Goal: Purchase product/service

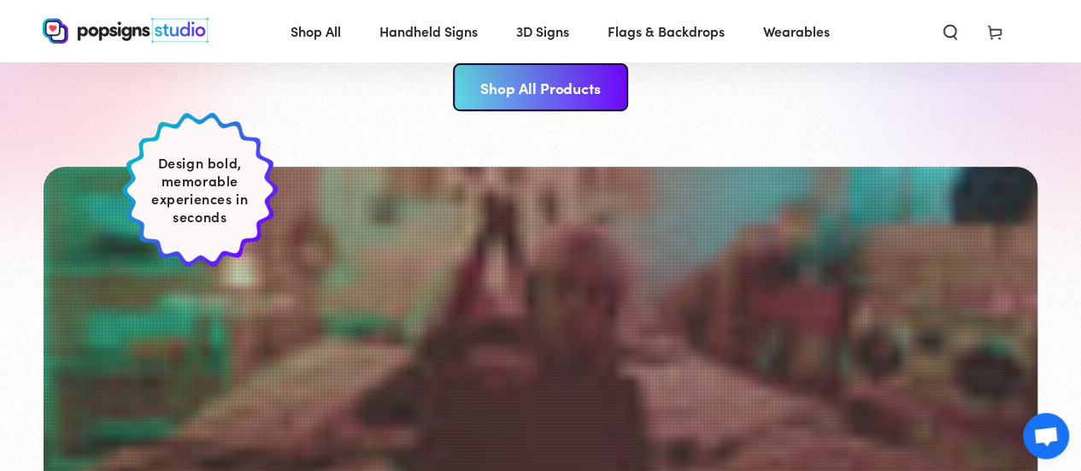
scroll to position [659, 0]
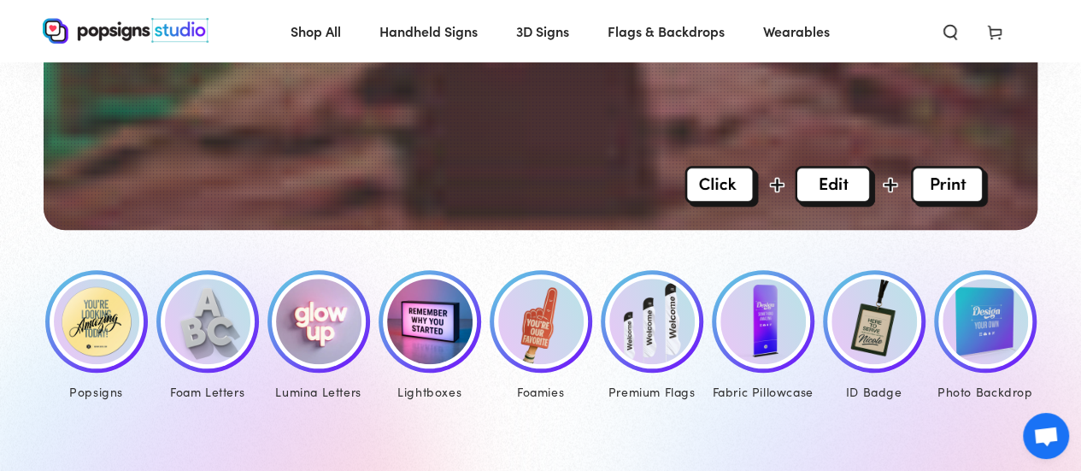
click at [94, 322] on img at bounding box center [96, 321] width 85 height 85
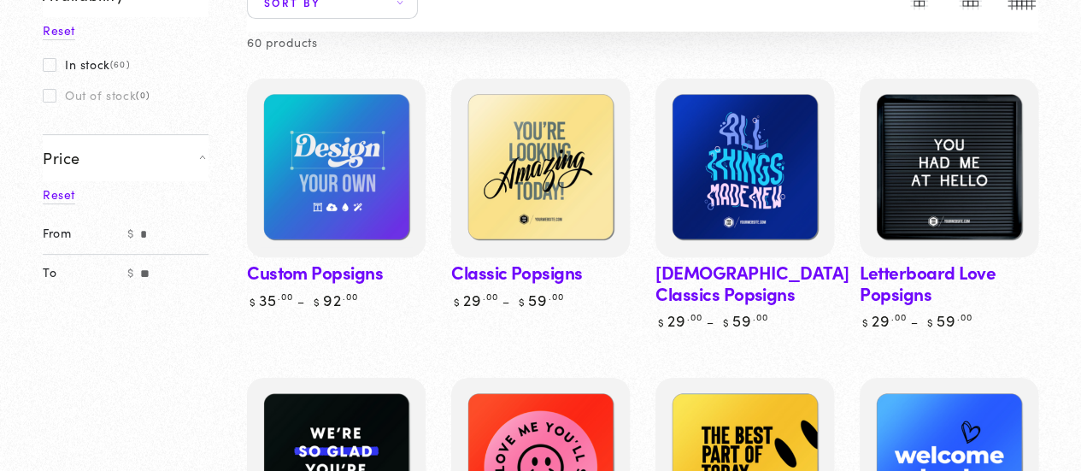
scroll to position [213, 0]
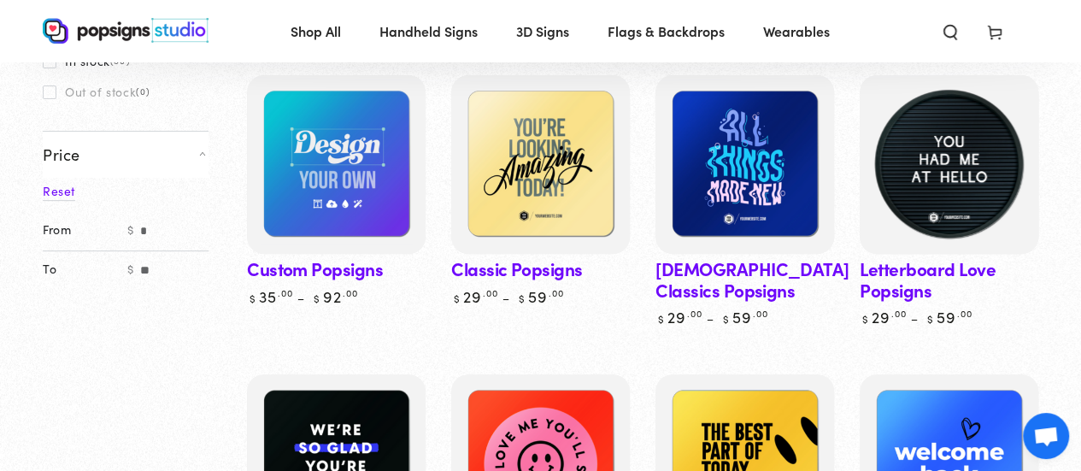
click at [990, 170] on img at bounding box center [949, 165] width 184 height 184
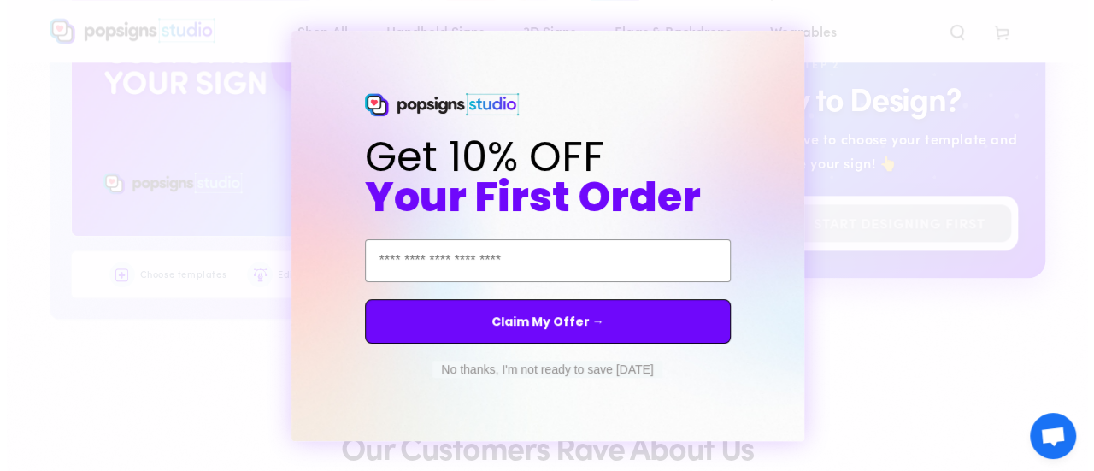
scroll to position [920, 0]
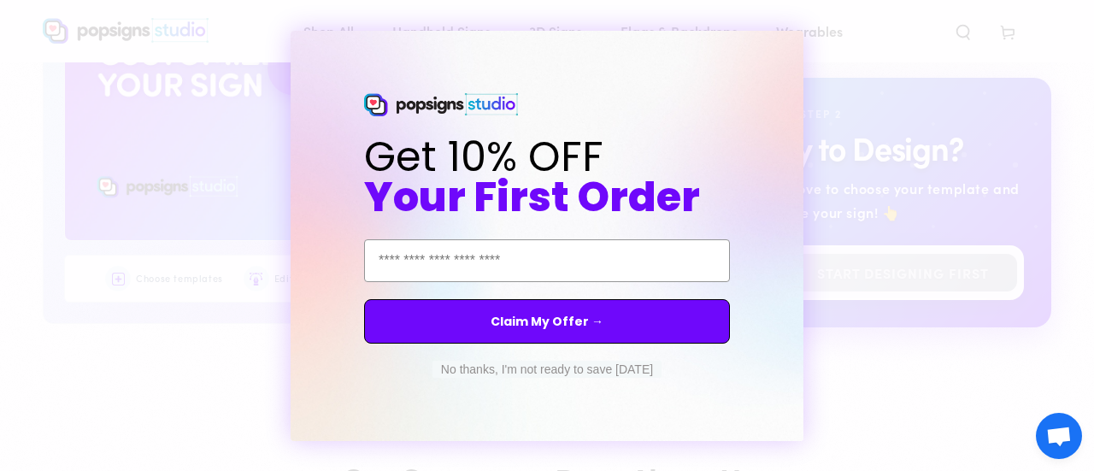
click at [860, 52] on div "Close dialog Get 10% OFF Your First Order Email Address Claim My Offer → No tha…" at bounding box center [547, 235] width 1094 height 471
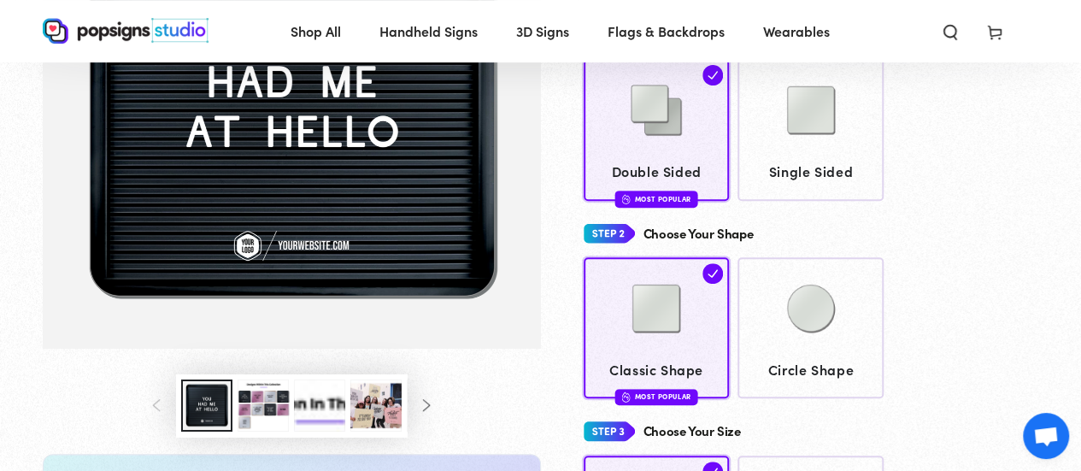
scroll to position [278, 0]
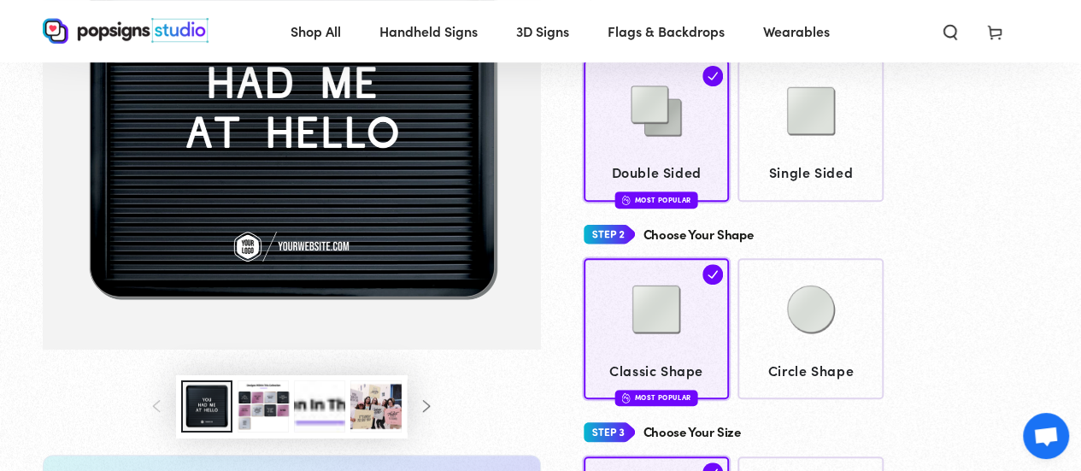
click at [265, 416] on button "Load image 3 in gallery view" at bounding box center [263, 406] width 51 height 52
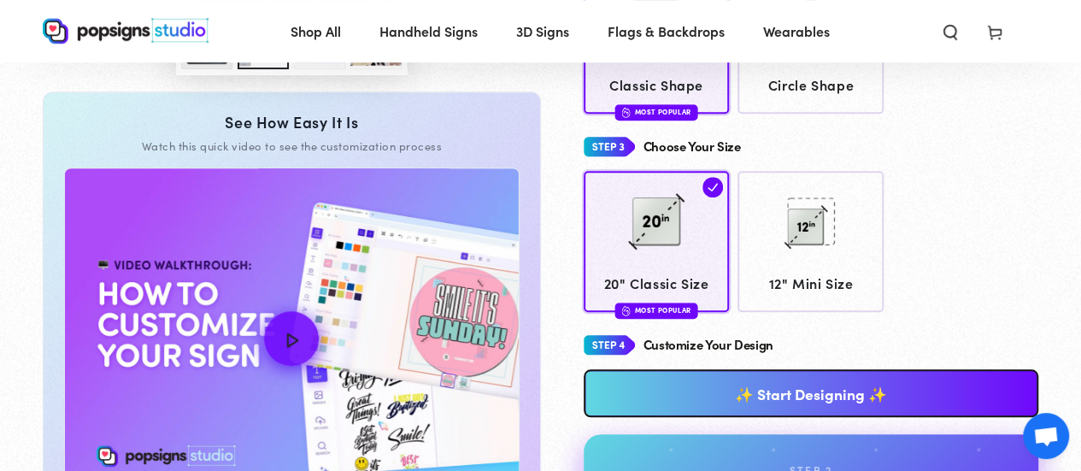
scroll to position [564, 0]
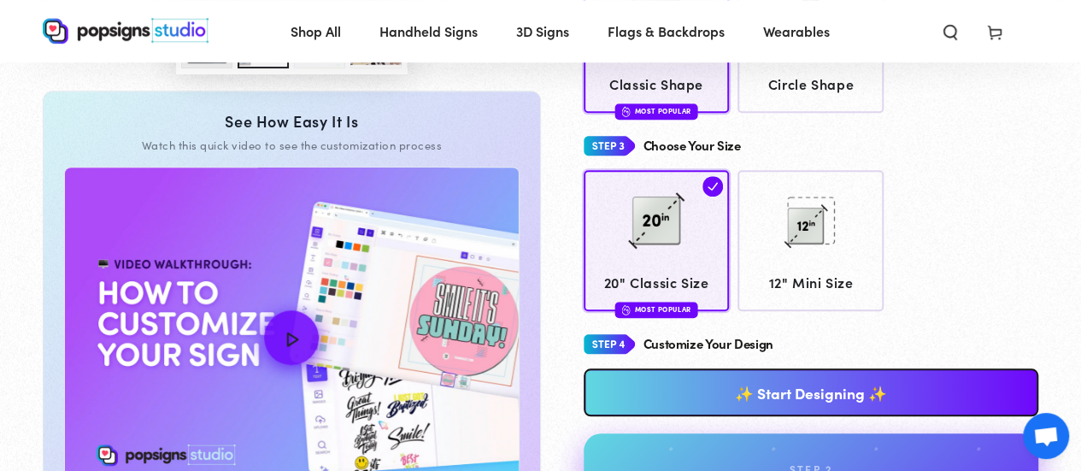
click at [790, 416] on link "✨ Start Designing ✨" at bounding box center [812, 392] width 456 height 48
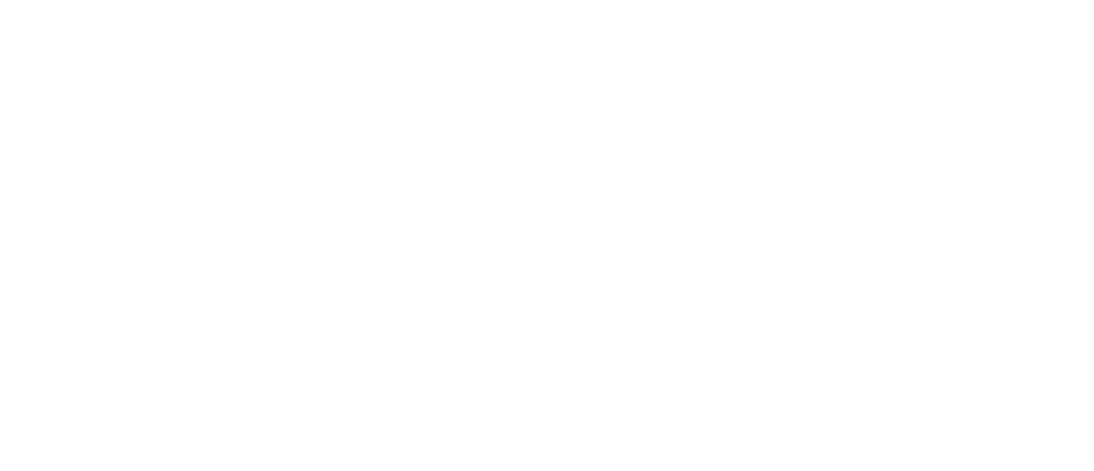
scroll to position [0, 0]
type textarea "An ancient tree with a door leading to a magical world"
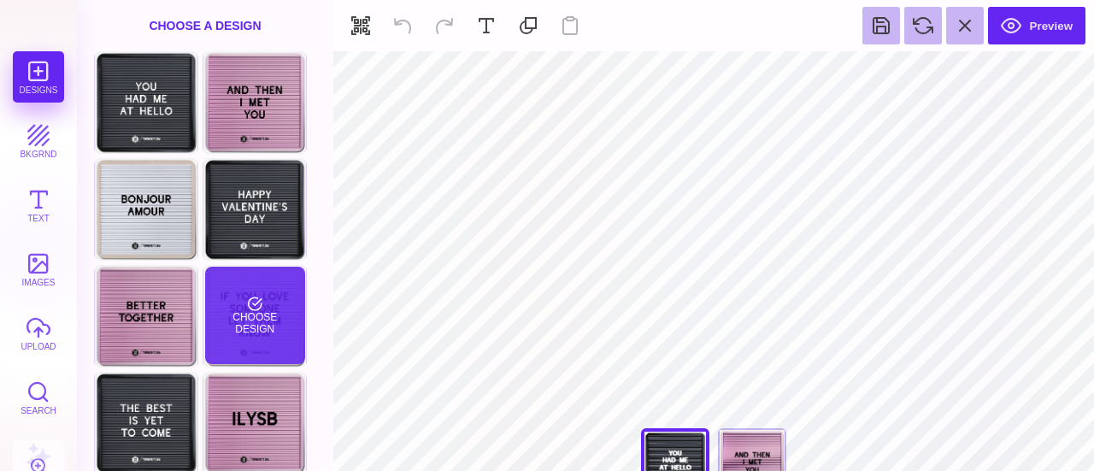
scroll to position [85, 0]
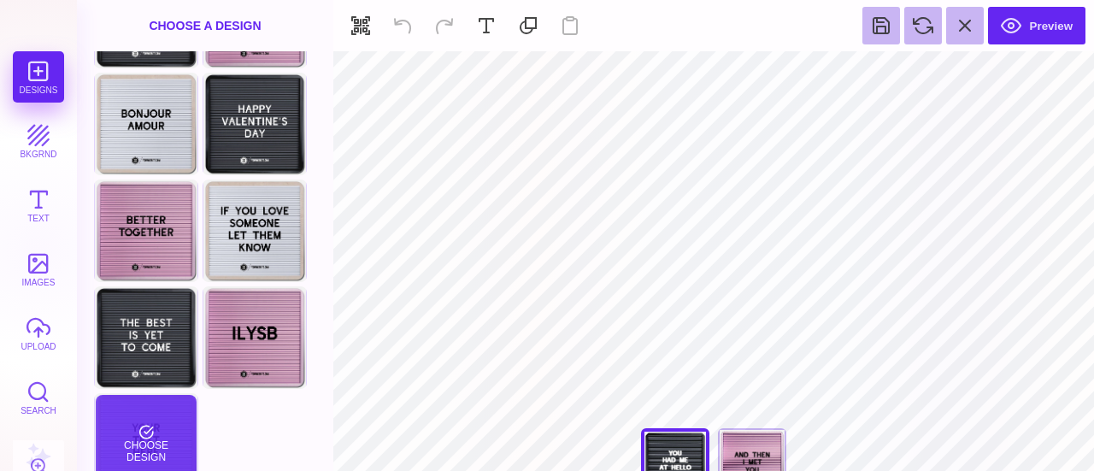
click at [150, 420] on div "Choose Design" at bounding box center [146, 443] width 100 height 97
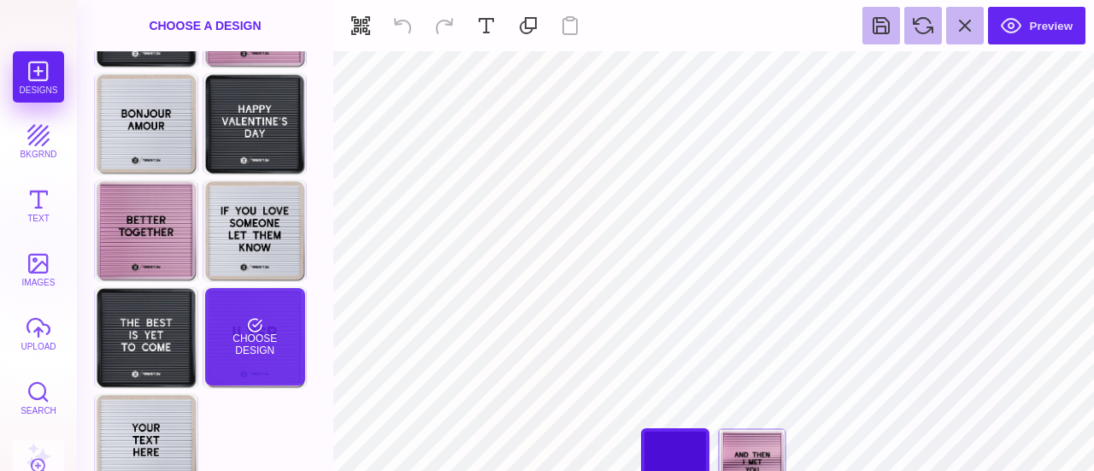
type input "#000000"
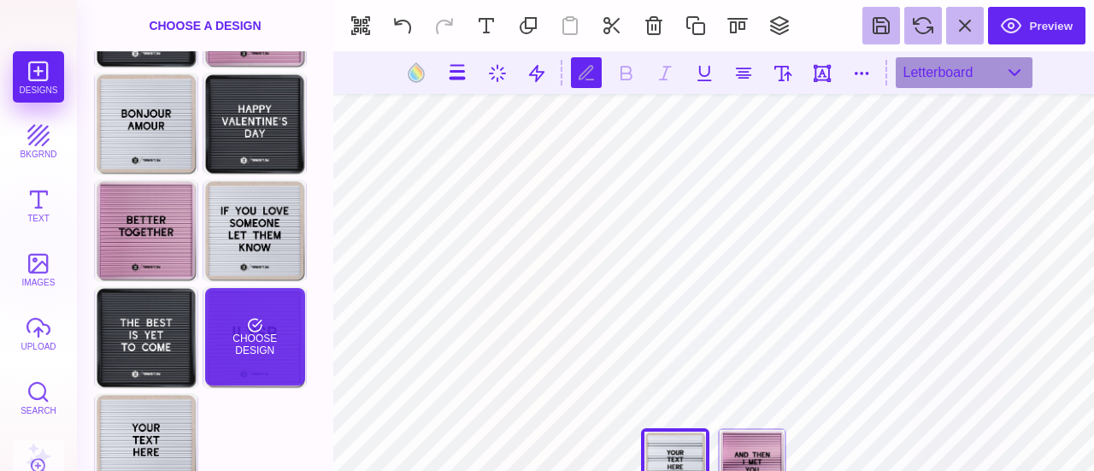
scroll to position [0, 2]
type textarea "******** ******** *********"
